Goal: Task Accomplishment & Management: Manage account settings

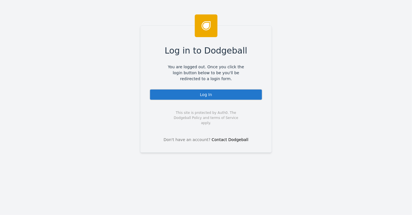
click at [203, 92] on div "Log In" at bounding box center [206, 94] width 113 height 11
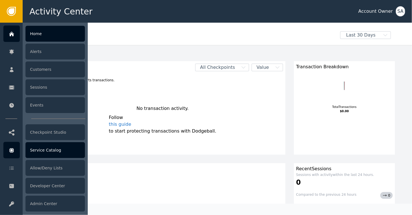
click at [41, 152] on div "Service Catalog" at bounding box center [56, 150] width 60 height 16
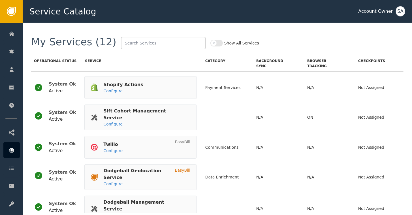
scroll to position [198, 0]
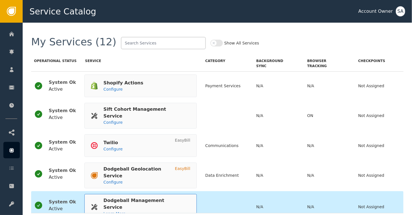
click at [113, 194] on div "Dodgeball Management Service Learn More" at bounding box center [140, 207] width 113 height 26
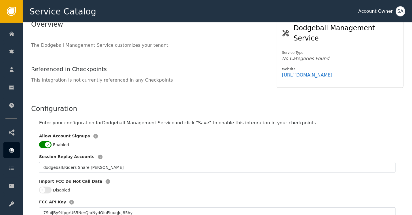
scroll to position [57, 0]
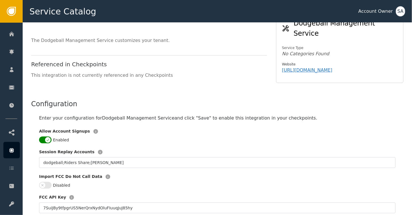
click at [42, 137] on button "Enabled" at bounding box center [45, 140] width 12 height 7
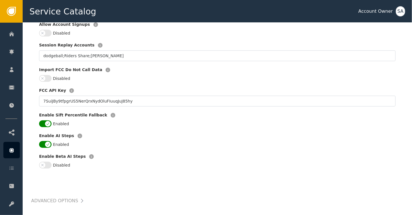
scroll to position [192, 0]
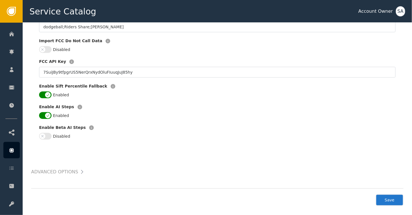
click at [390, 195] on button "Save" at bounding box center [390, 200] width 28 height 12
